Goal: Information Seeking & Learning: Compare options

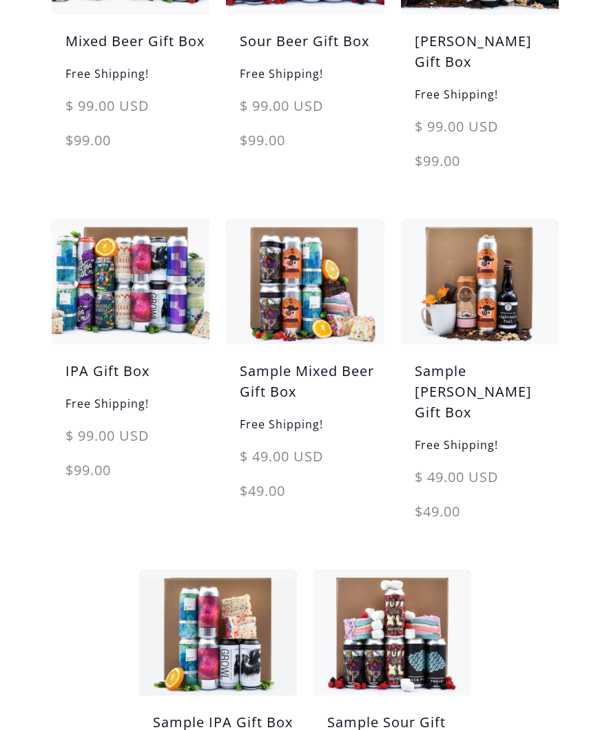
scroll to position [429, 0]
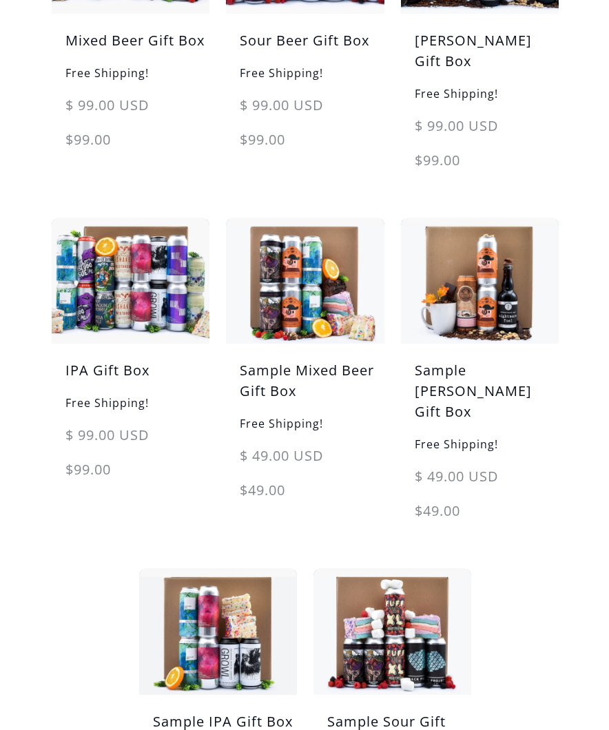
click at [129, 360] on h5 "IPA Gift Box" at bounding box center [131, 377] width 158 height 34
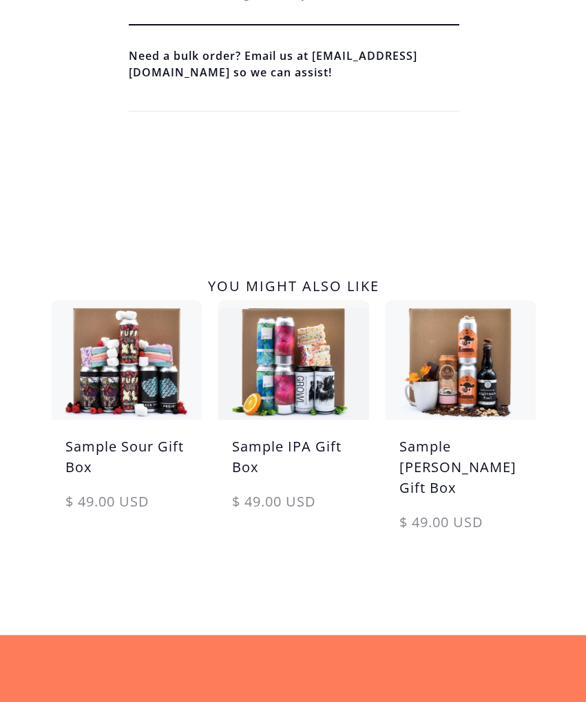
scroll to position [846, 0]
click at [322, 434] on link "Sample IPA Gift Box $ 49.00 USD $ 49.00 USD sale" at bounding box center [293, 423] width 150 height 247
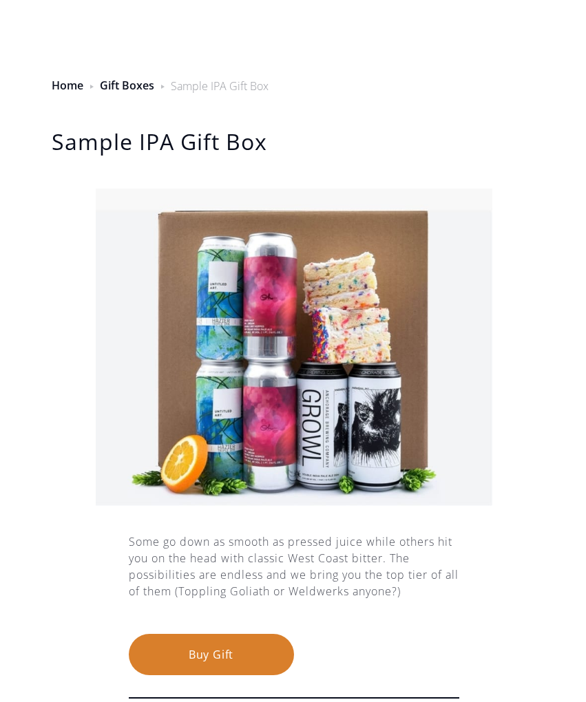
click at [116, 90] on link "Gift Boxes" at bounding box center [127, 85] width 54 height 15
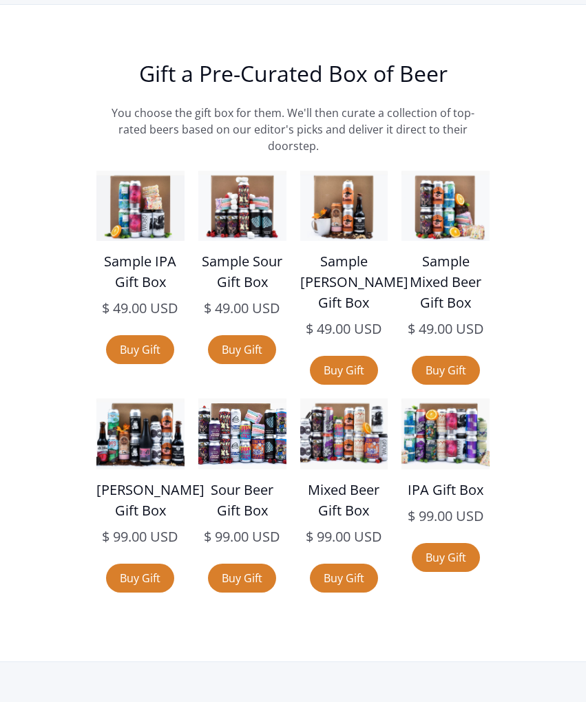
scroll to position [2789, 0]
click at [384, 399] on img at bounding box center [344, 434] width 88 height 70
